Goal: Find specific page/section: Find specific page/section

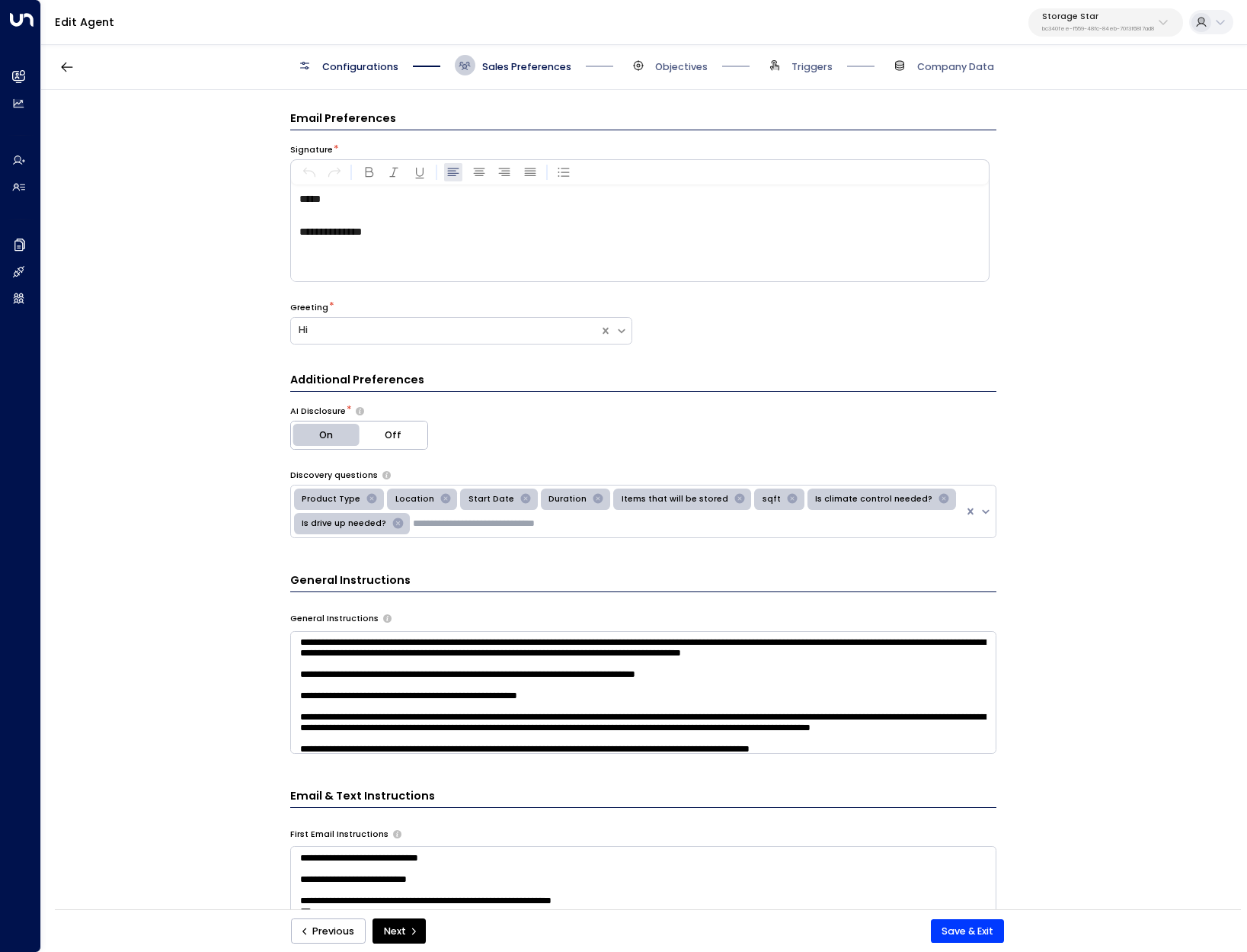
scroll to position [1622, 0]
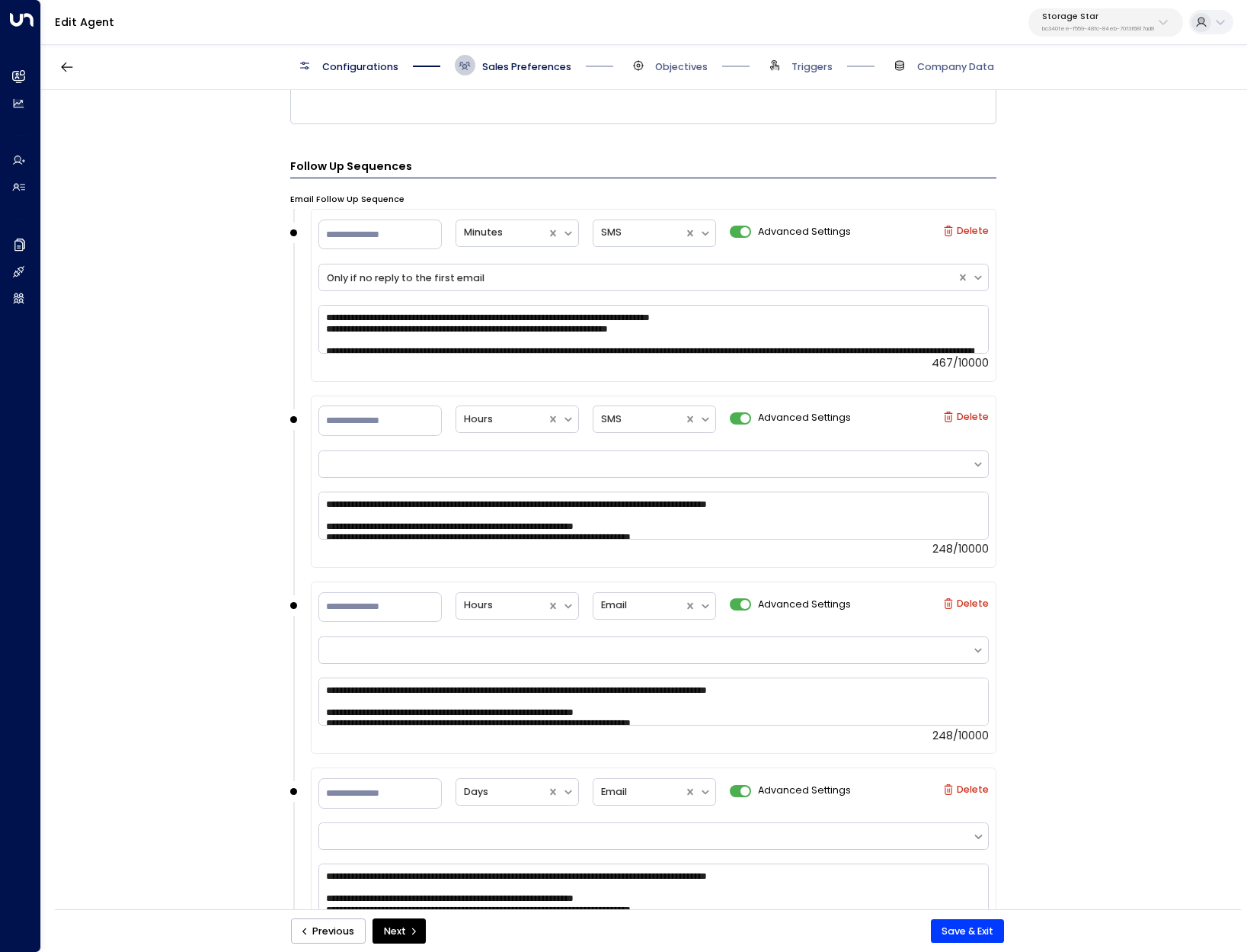
click at [1098, 28] on p "bc340fee-f559-48fc-84eb-70f3f6817ad8" at bounding box center [1099, 29] width 112 height 6
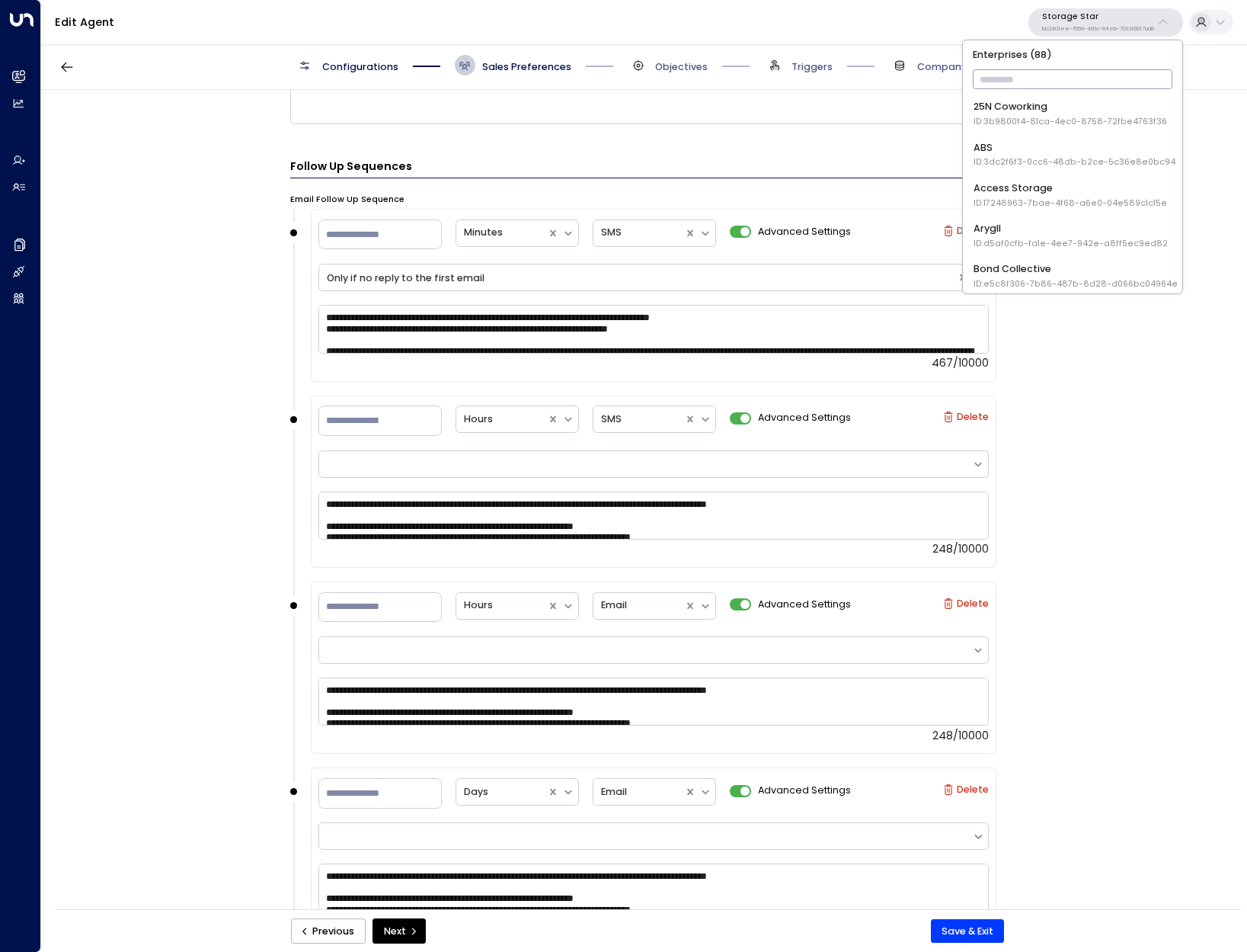
click at [1027, 83] on input "text" at bounding box center [1072, 79] width 200 height 26
type input "***"
click at [1036, 202] on span "ID: 4c025b01-9fa0-46ff-ab3a-a620b886896e" at bounding box center [1072, 203] width 197 height 12
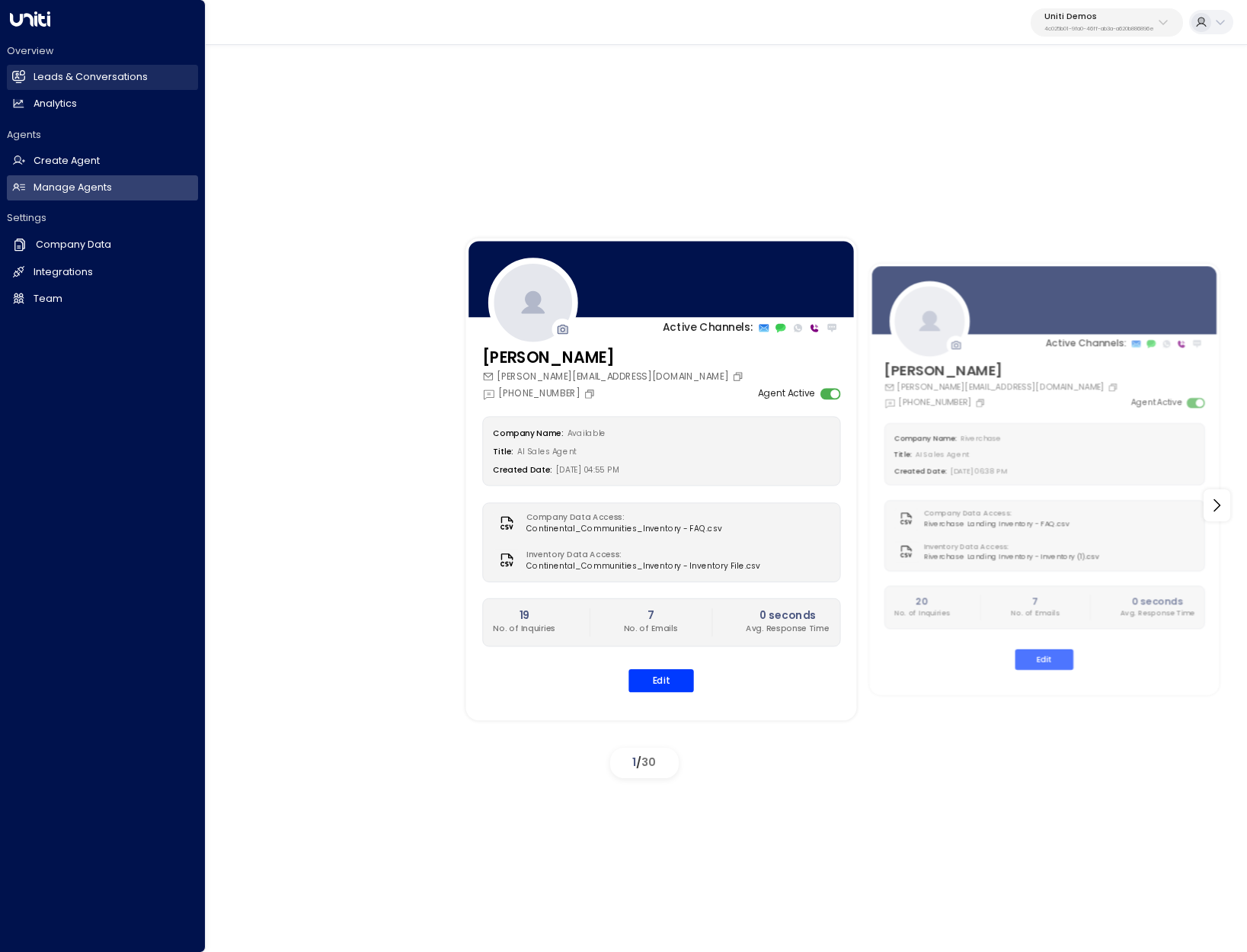
click at [33, 67] on link "Leads & Conversations Leads & Conversations" at bounding box center [102, 78] width 191 height 25
